Goal: Task Accomplishment & Management: Manage account settings

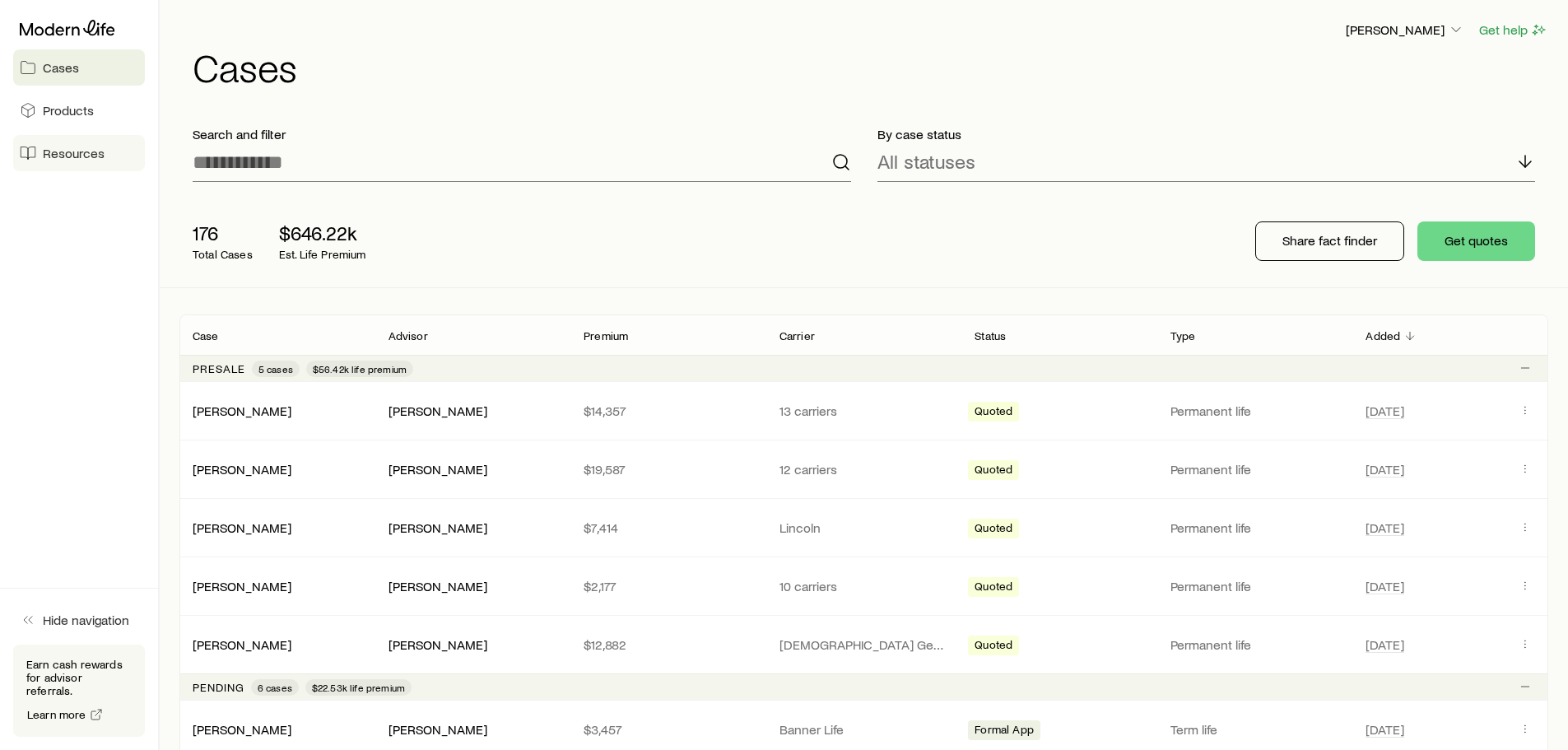
click at [75, 158] on span "Resources" at bounding box center [73, 153] width 62 height 16
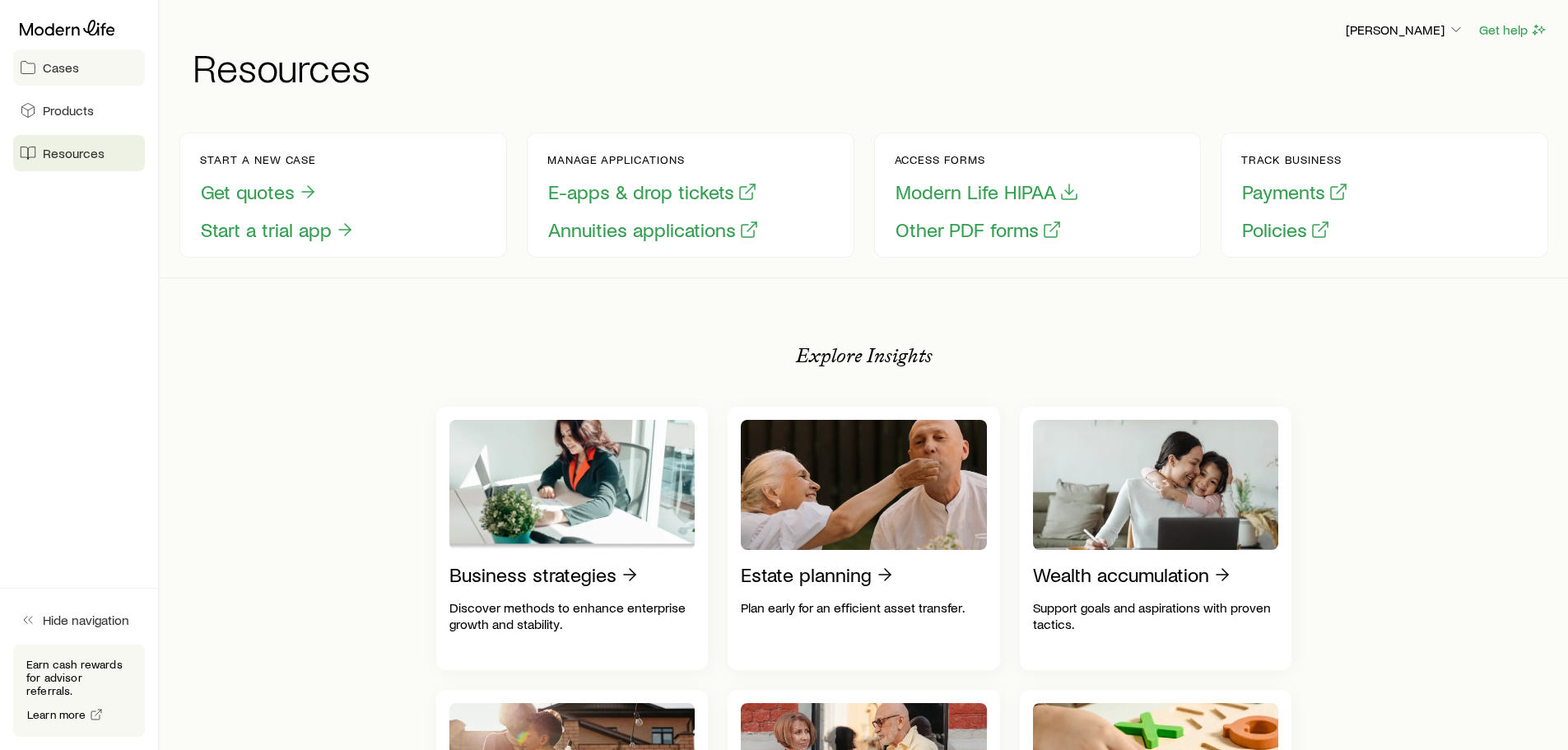
click at [51, 65] on span "Cases" at bounding box center [61, 67] width 36 height 16
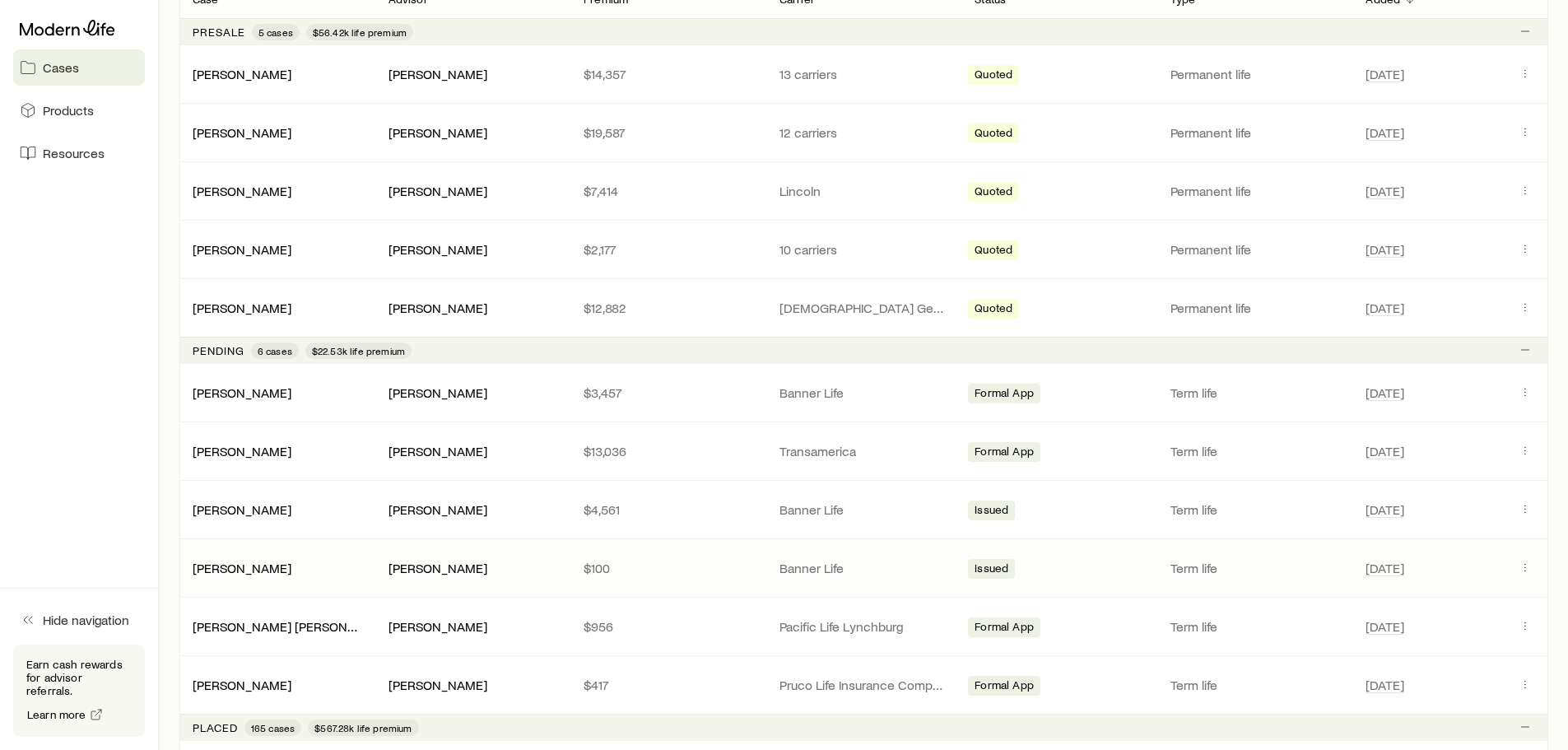
scroll to position [411, 0]
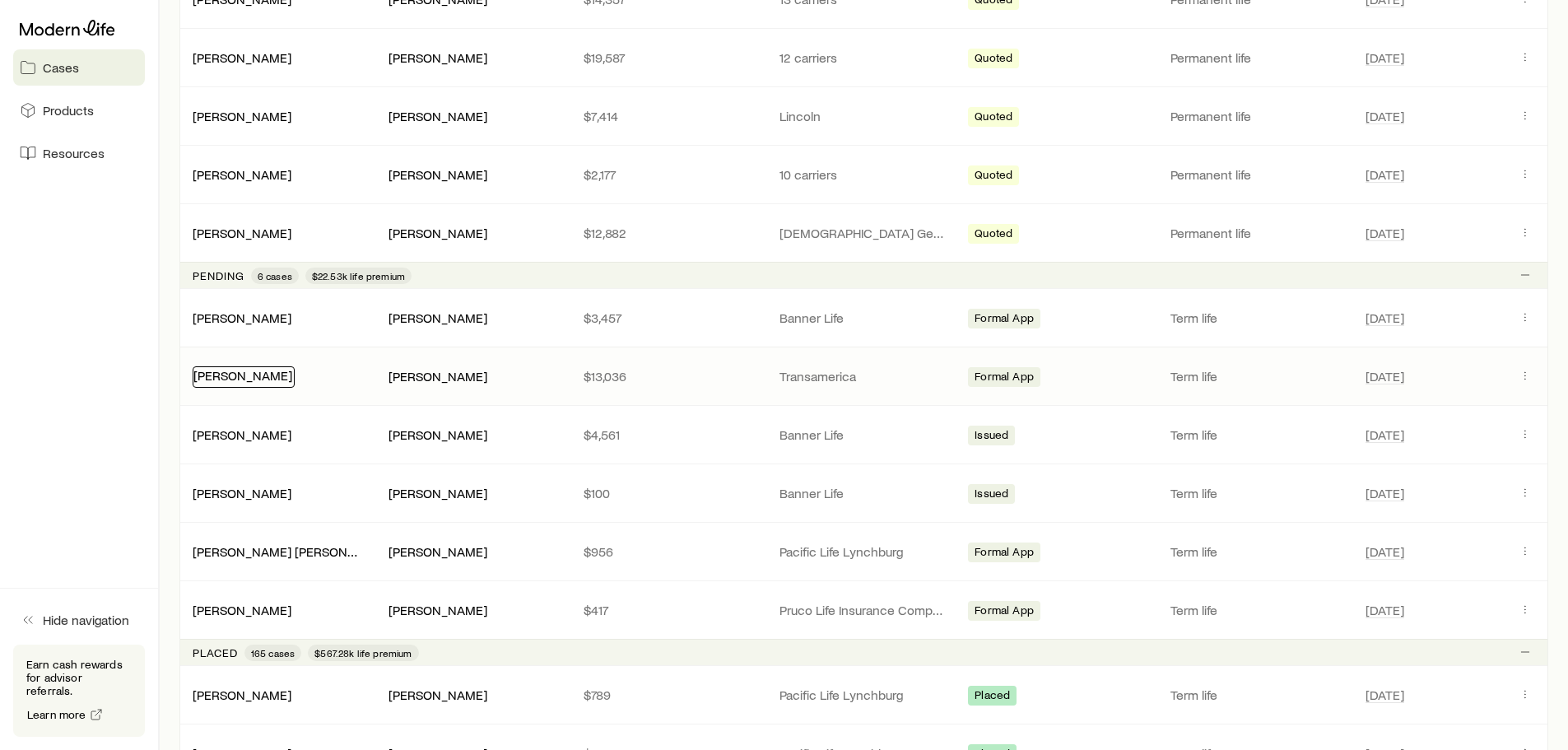
click at [212, 377] on link "[PERSON_NAME]" at bounding box center [243, 374] width 99 height 15
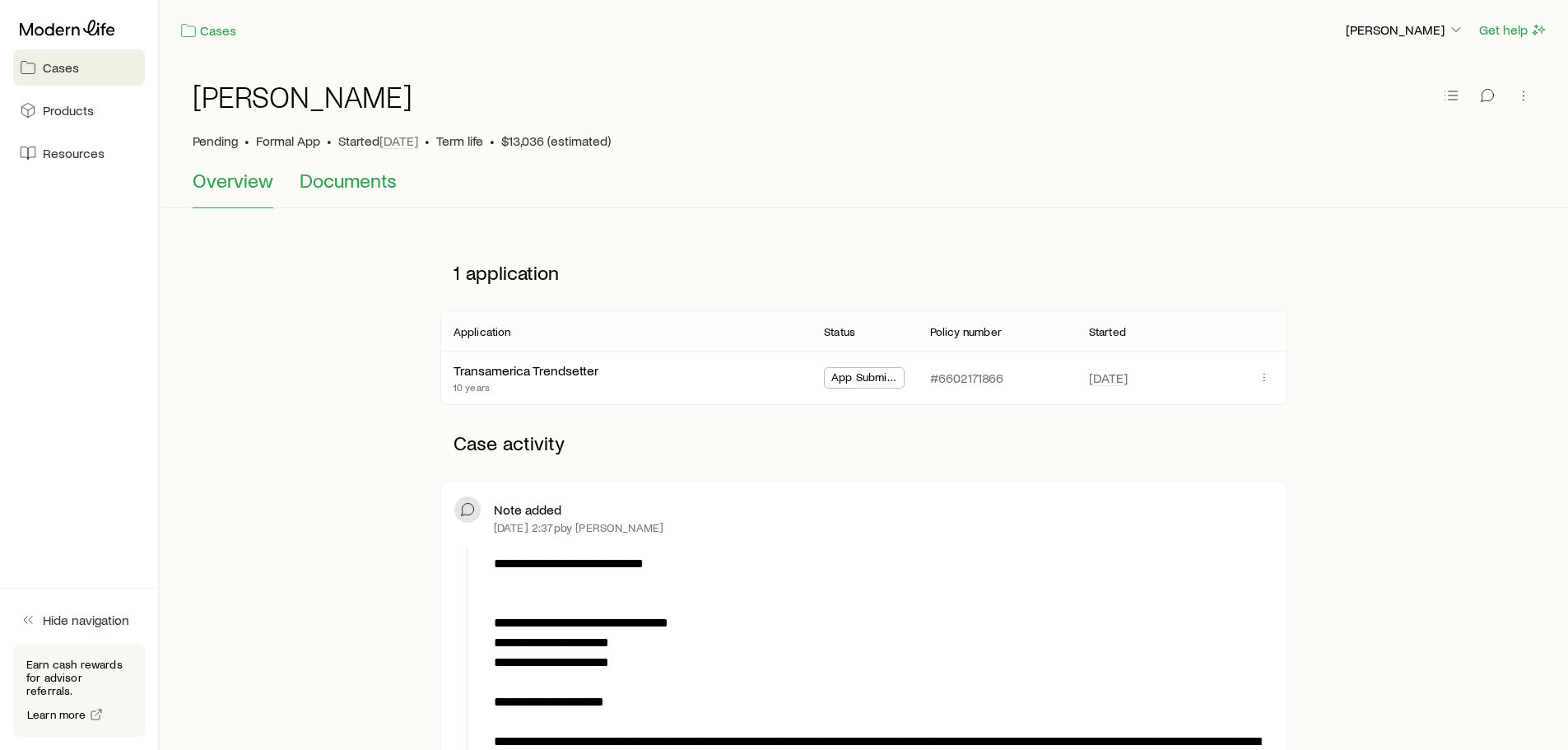
click at [357, 187] on span "Documents" at bounding box center [348, 179] width 97 height 23
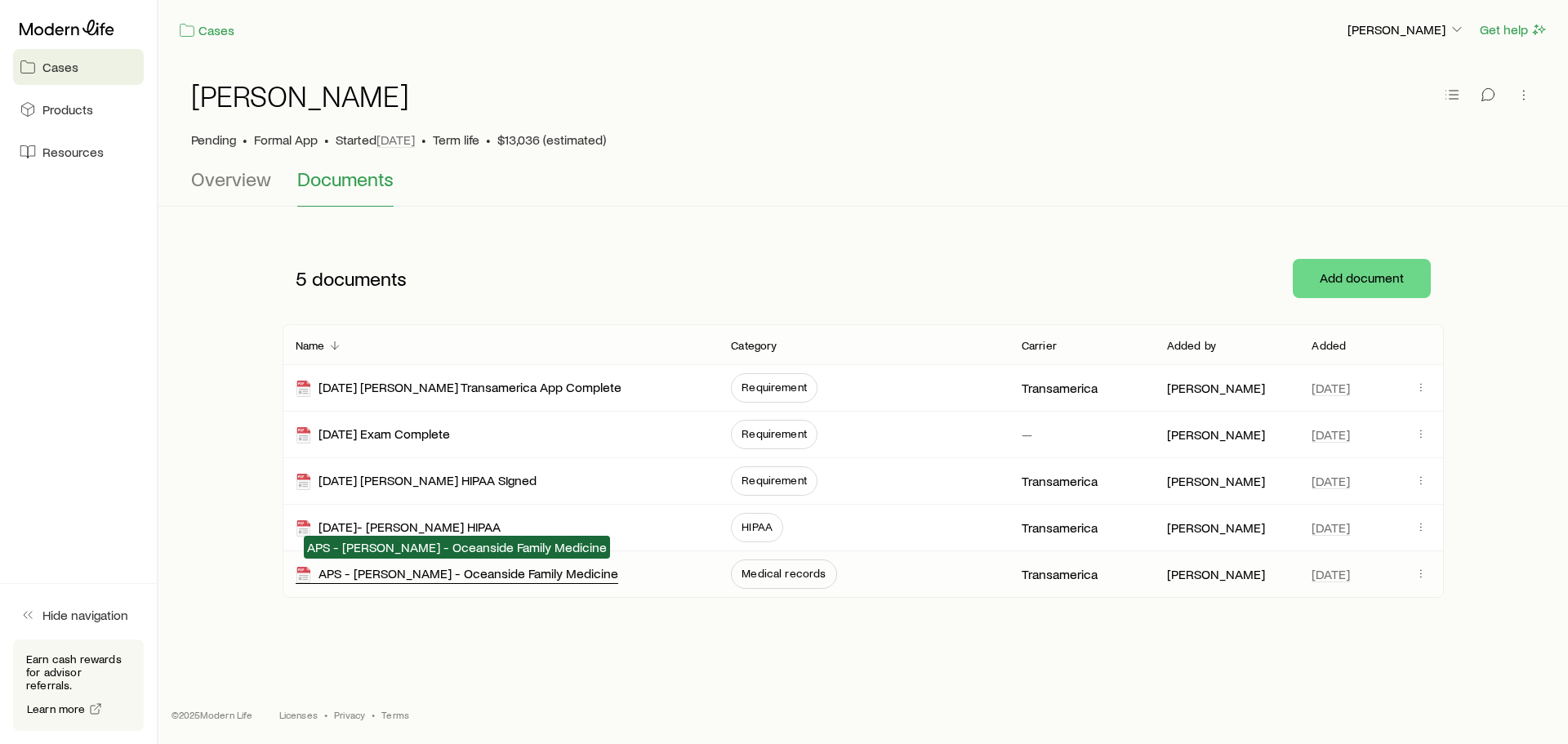
click at [489, 580] on div "APS - [PERSON_NAME] - Oceanside Family Medicine" at bounding box center [456, 574] width 323 height 19
